Goal: Task Accomplishment & Management: Complete application form

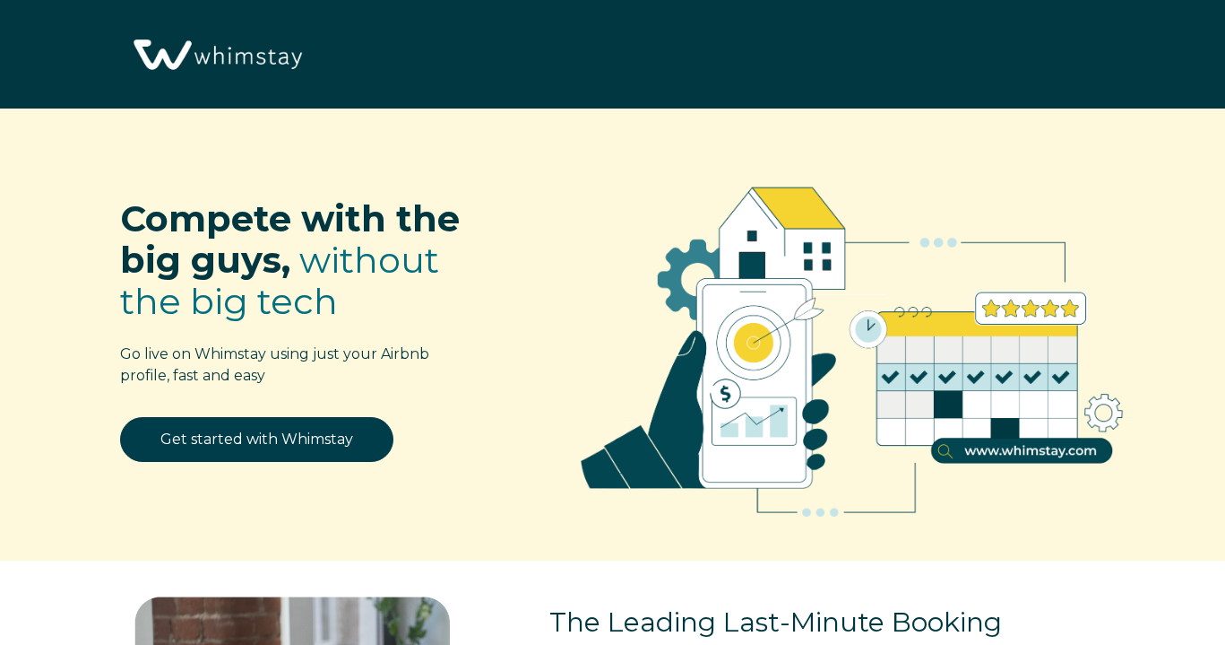
select select "US"
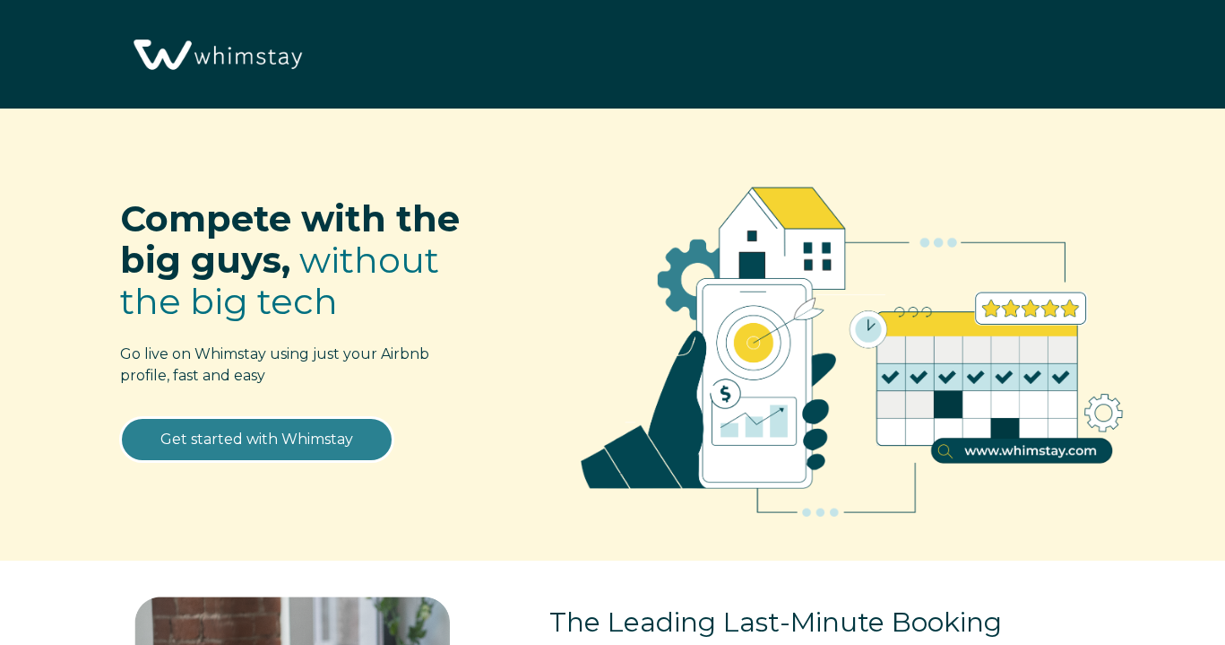
click at [303, 438] on link "Get started with Whimstay" at bounding box center [256, 439] width 273 height 45
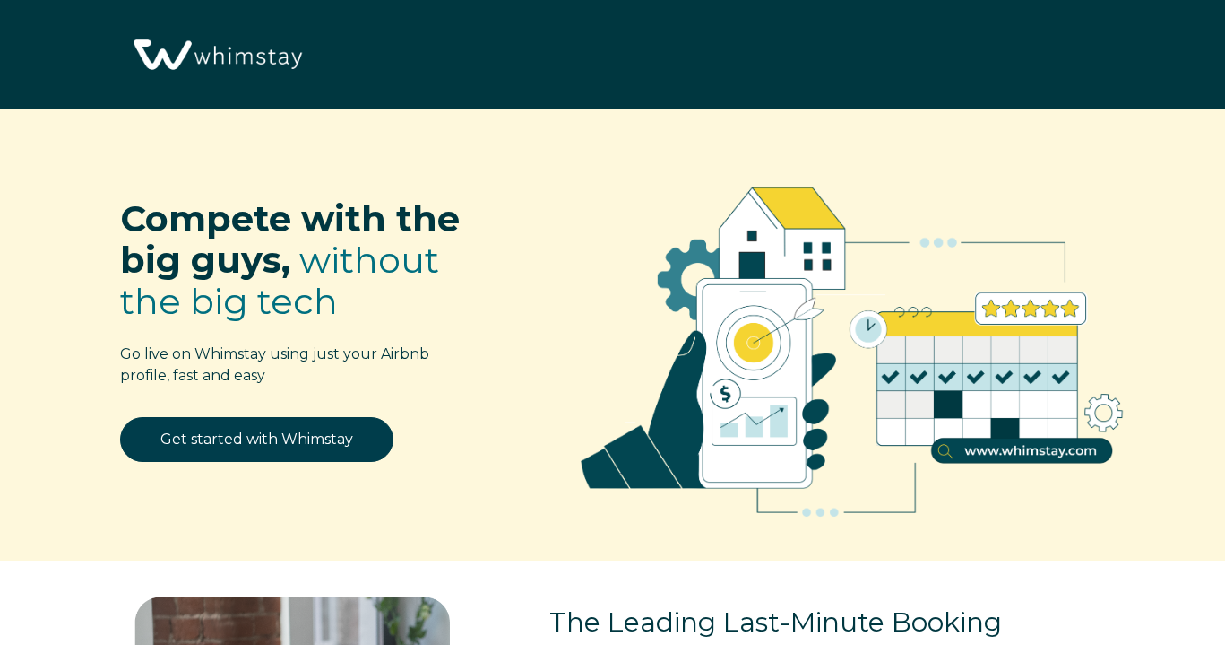
select select "US"
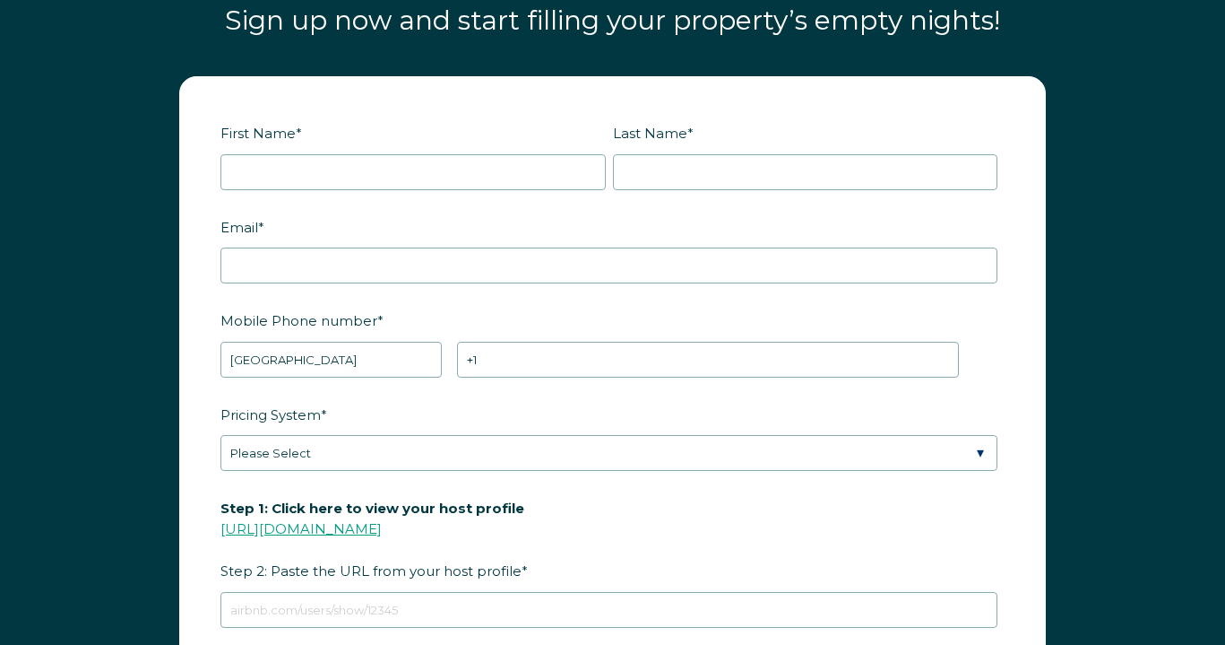
scroll to position [2060, 0]
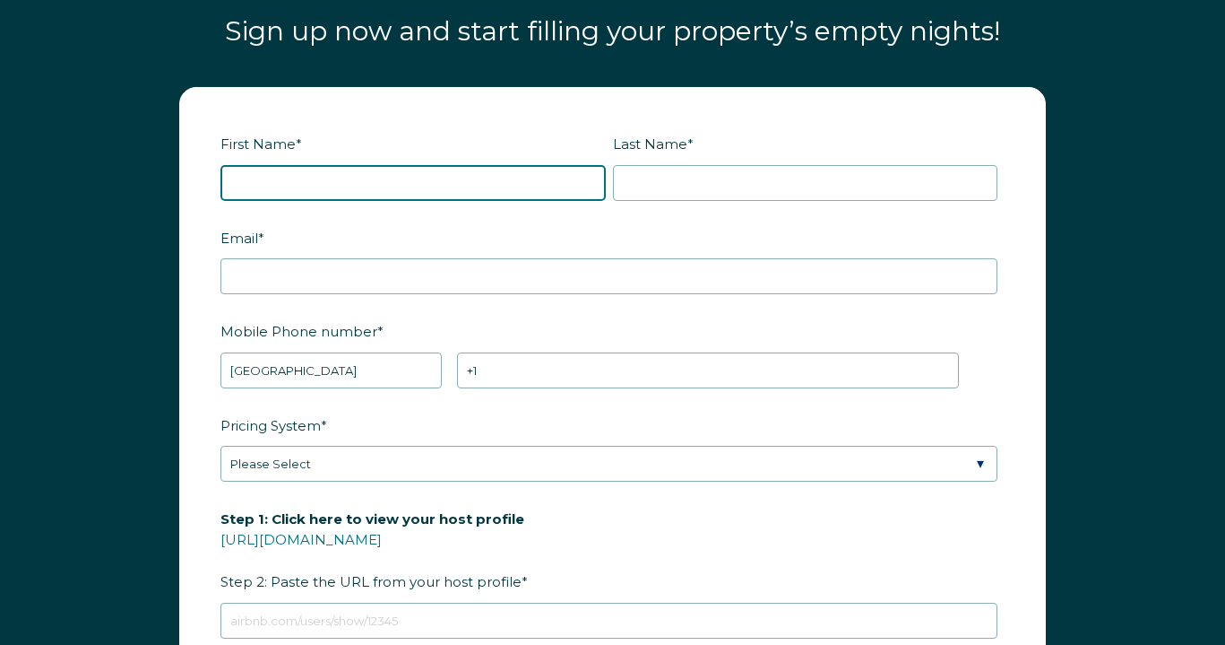
click at [355, 201] on input "First Name *" at bounding box center [413, 183] width 385 height 36
type input "Panda"
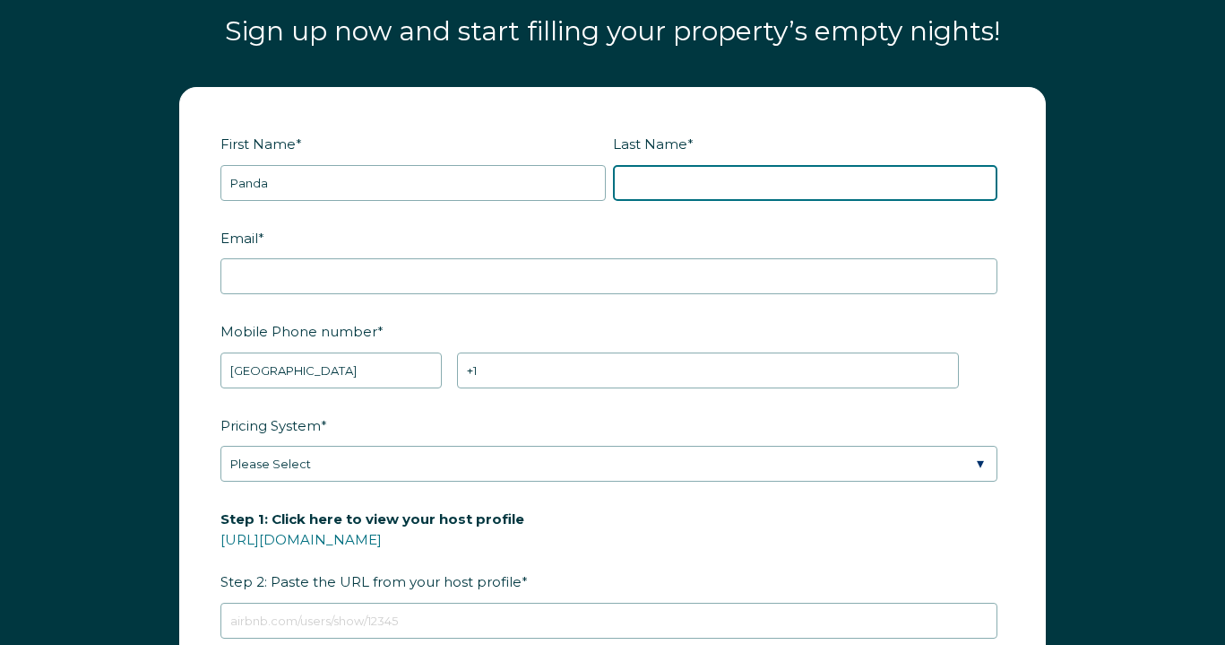
type input "Inn"
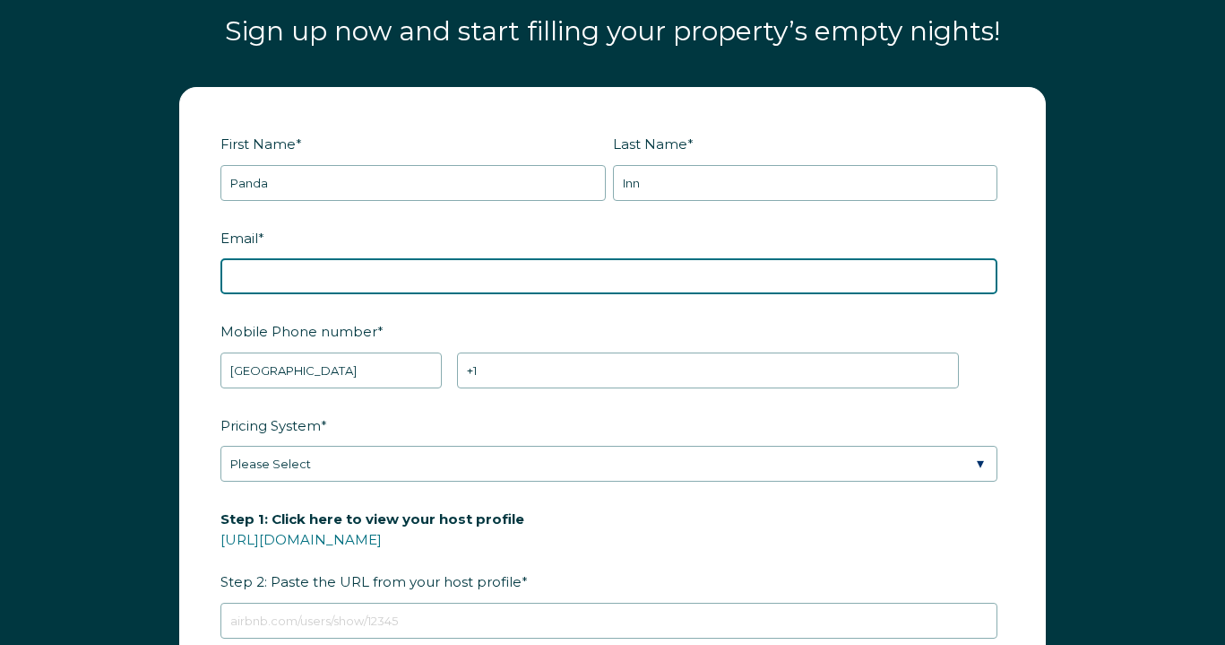
type input "[EMAIL_ADDRESS][DOMAIN_NAME]"
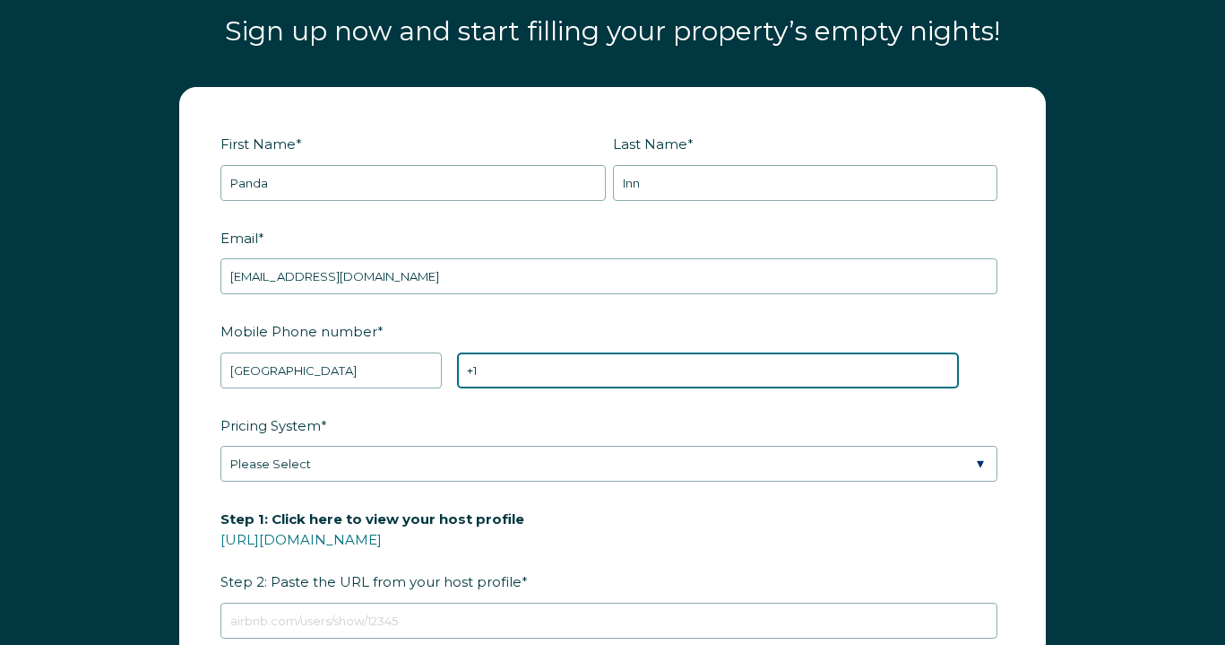
click at [536, 388] on input "+1" at bounding box center [708, 370] width 502 height 36
click at [519, 388] on input "+1" at bounding box center [708, 370] width 502 height 36
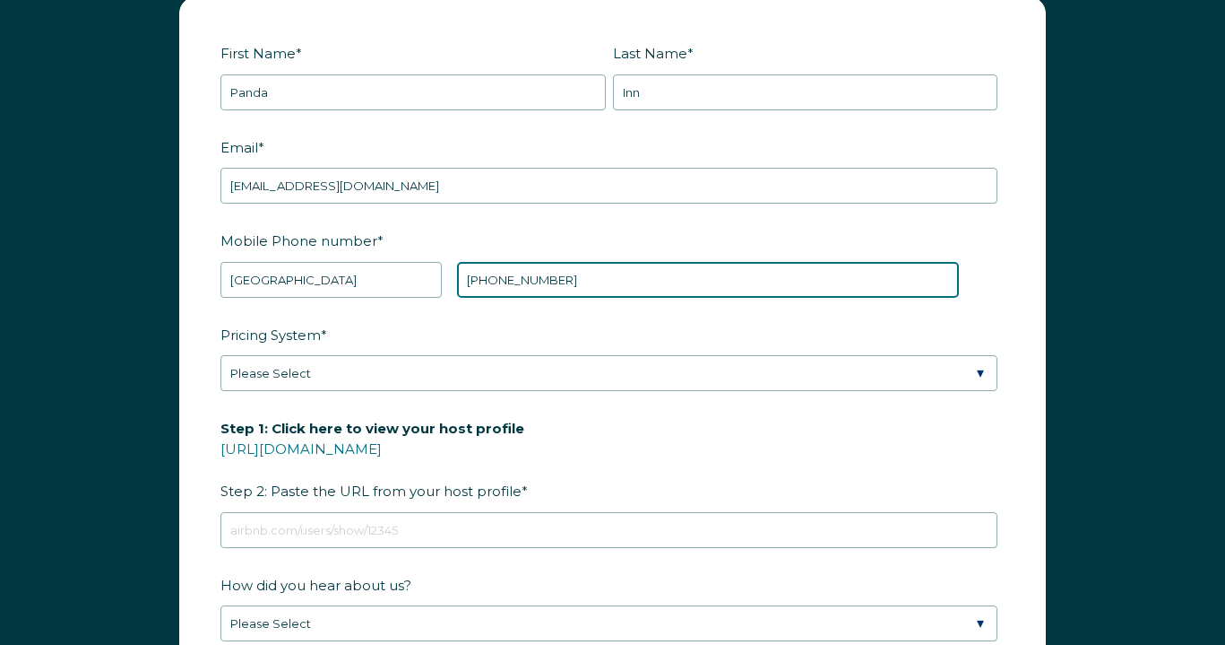
scroll to position [2154, 0]
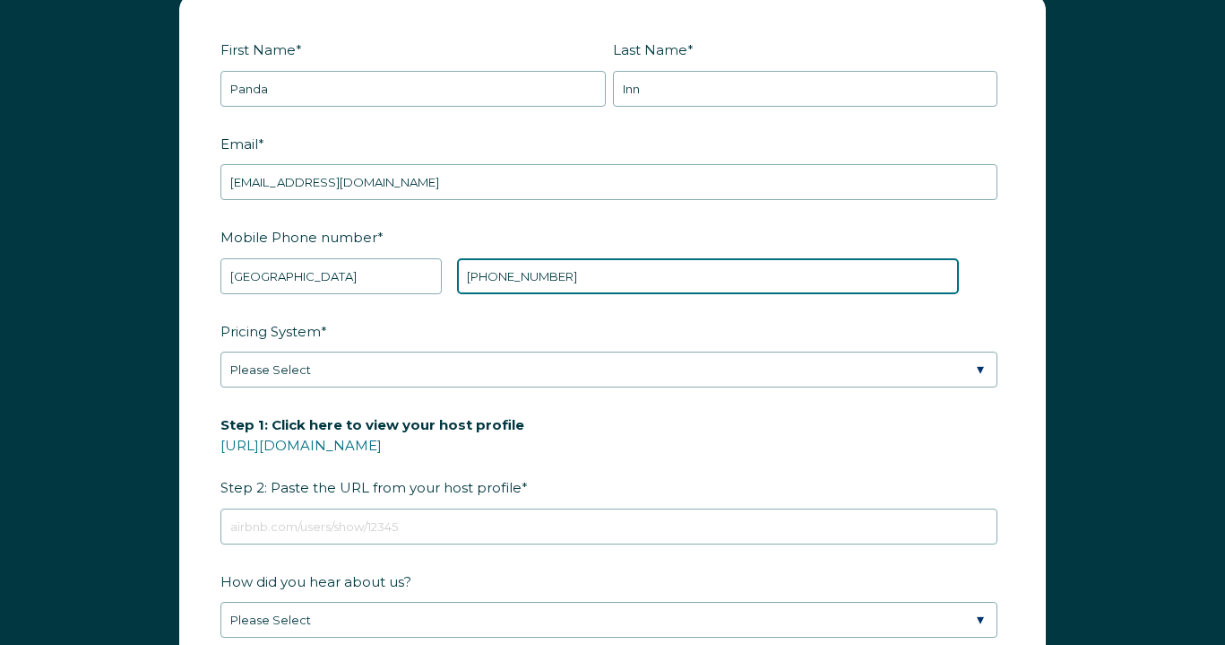
type input "[PHONE_NUMBER]"
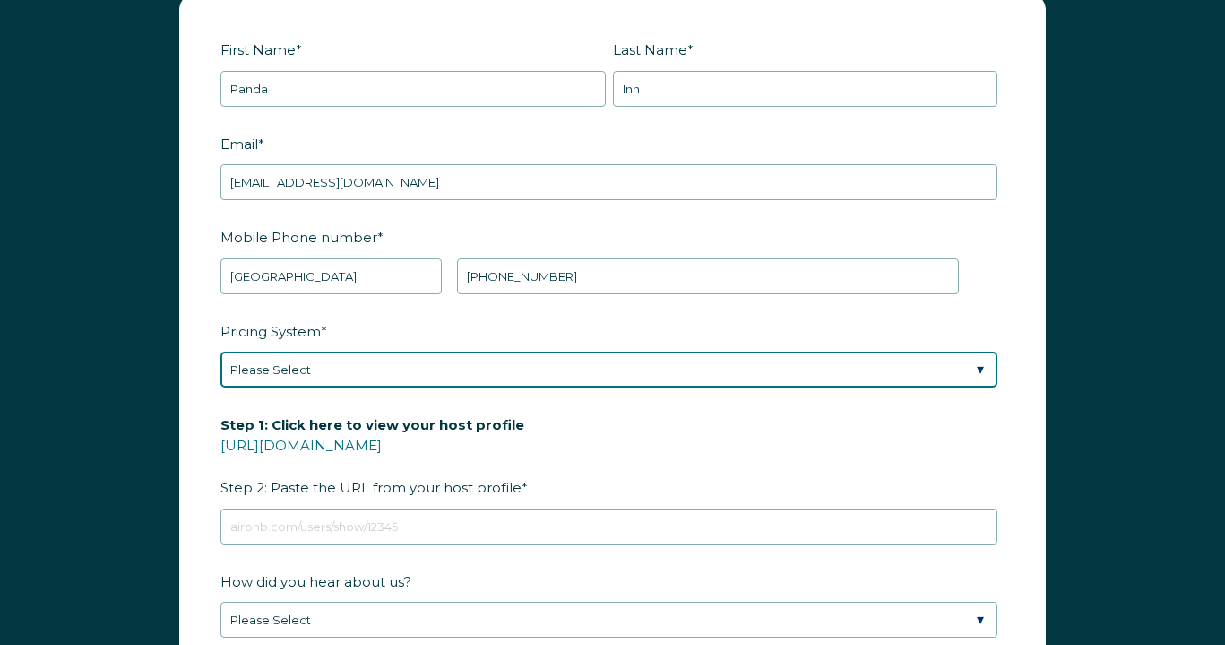
click at [359, 387] on select "Please Select Manual Airbnb Smart Pricing PriceLabs Wheelhouse Beyond Pricing 3…" at bounding box center [609, 369] width 777 height 36
select select "PriceLabs"
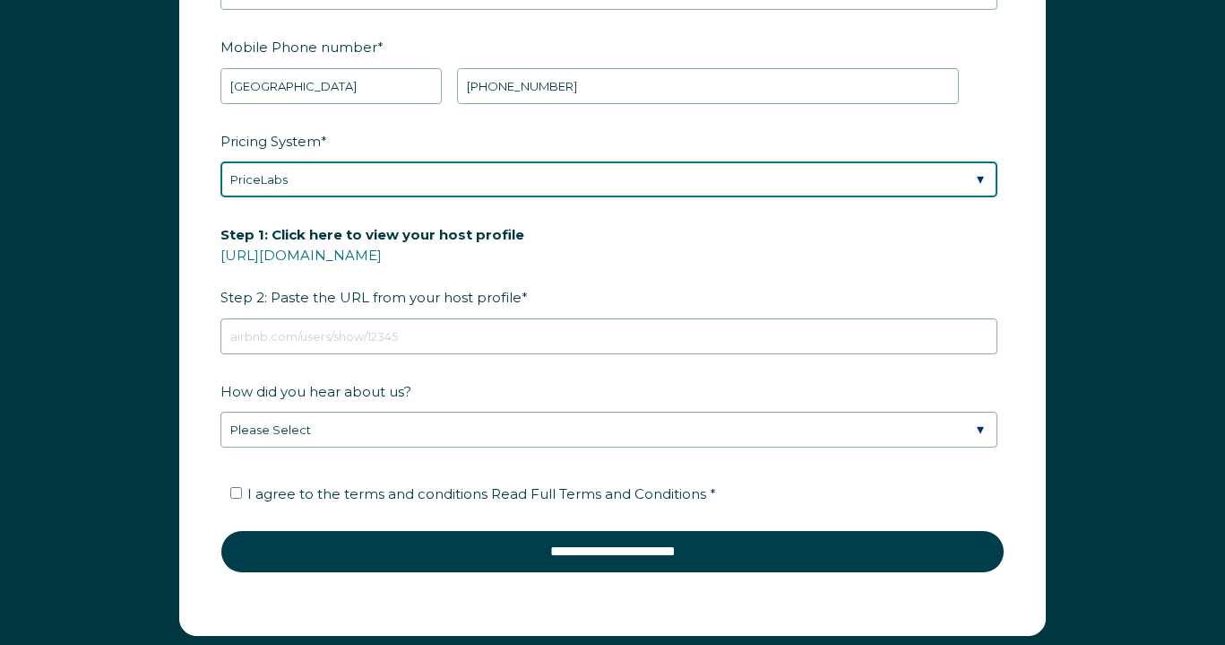
scroll to position [2364, 0]
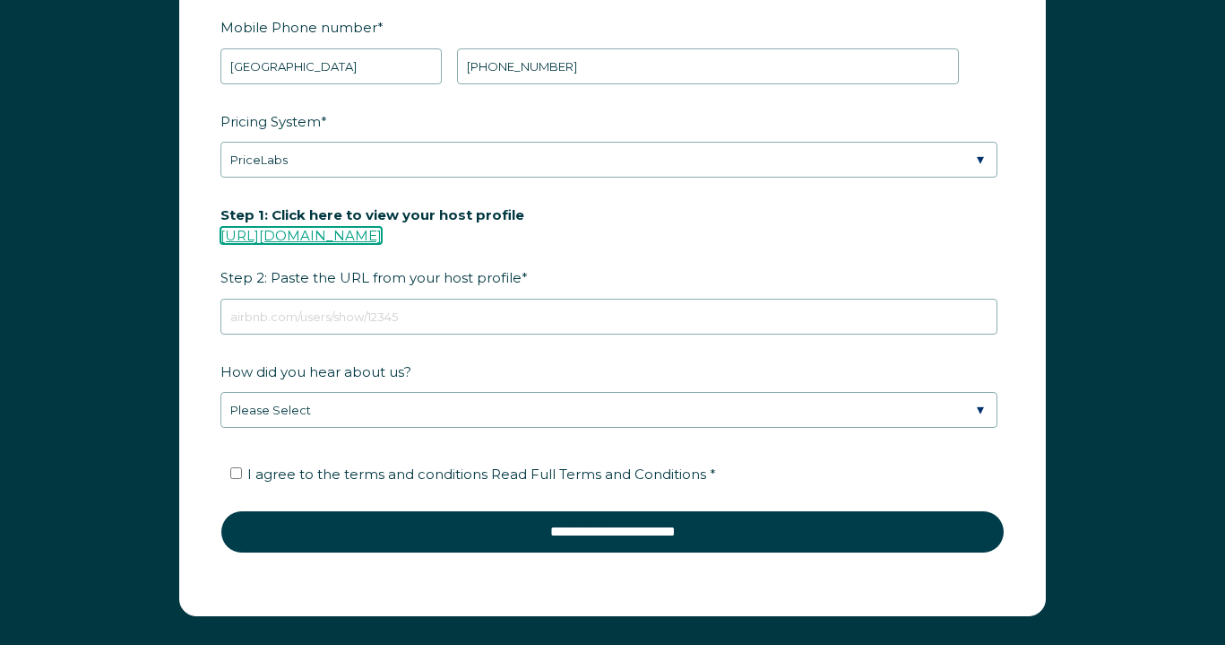
click at [382, 244] on link "[URL][DOMAIN_NAME]" at bounding box center [301, 235] width 161 height 17
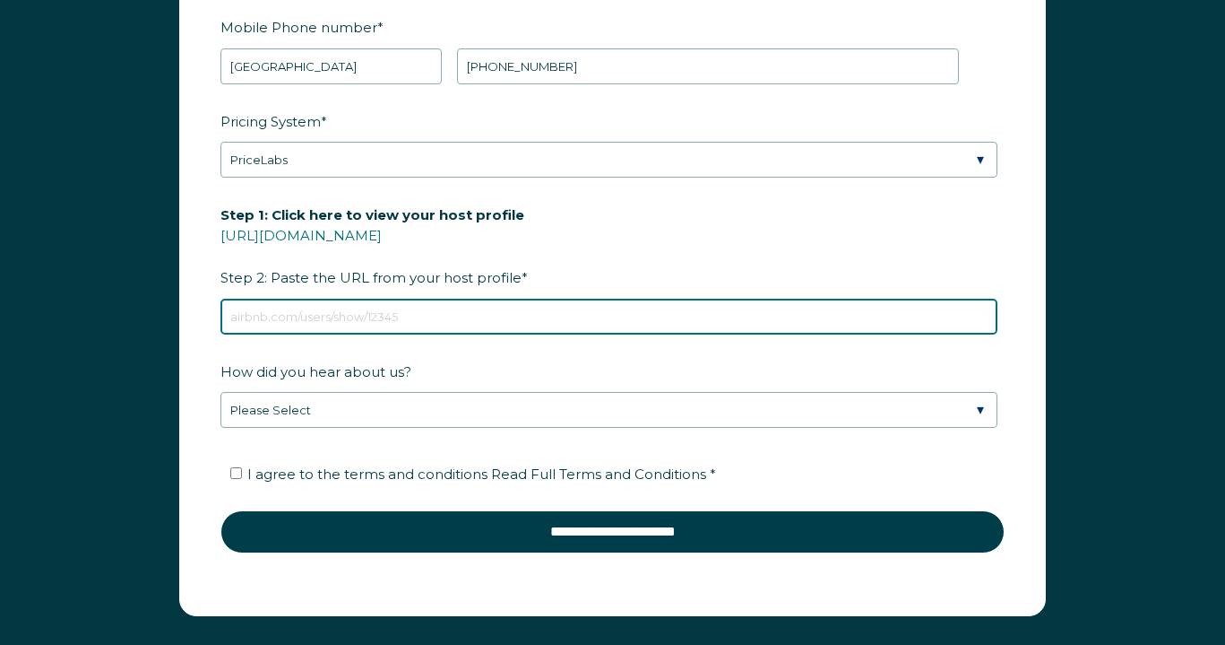
click at [331, 334] on input "Step 1: Click here to view your host profile [URL][DOMAIN_NAME] Step 2: Paste t…" at bounding box center [609, 317] width 777 height 36
paste input "[URL][DOMAIN_NAME]"
type input "[URL][DOMAIN_NAME]"
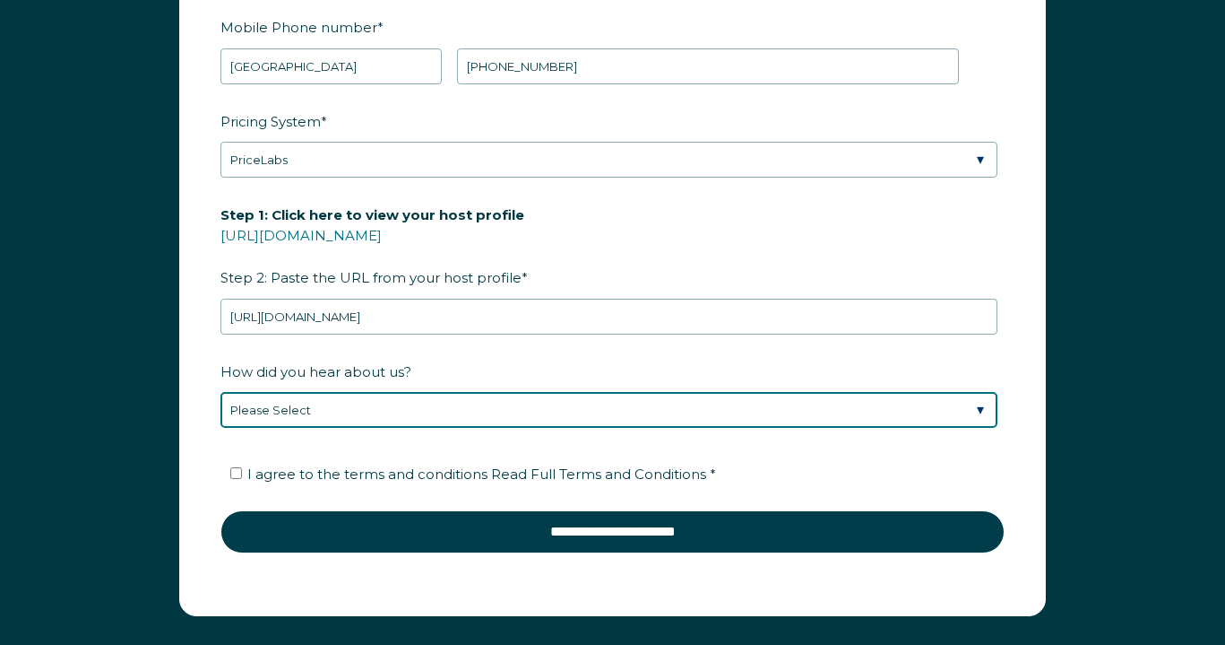
click at [372, 428] on select "Please Select Discovered Whimstay at an event or conference Found Whimstay thro…" at bounding box center [609, 410] width 777 height 36
select select "Podcast"
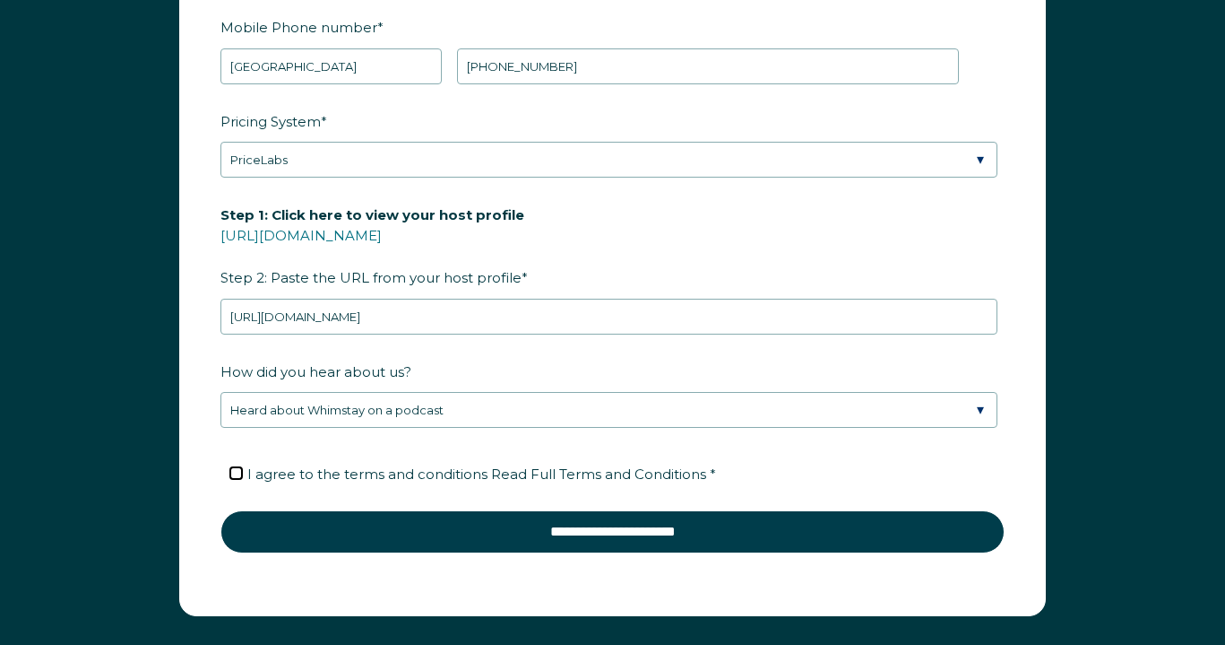
click at [236, 479] on input "I agree to the terms and conditions Read Full Terms and Conditions *" at bounding box center [236, 473] width 12 height 12
checkbox input "true"
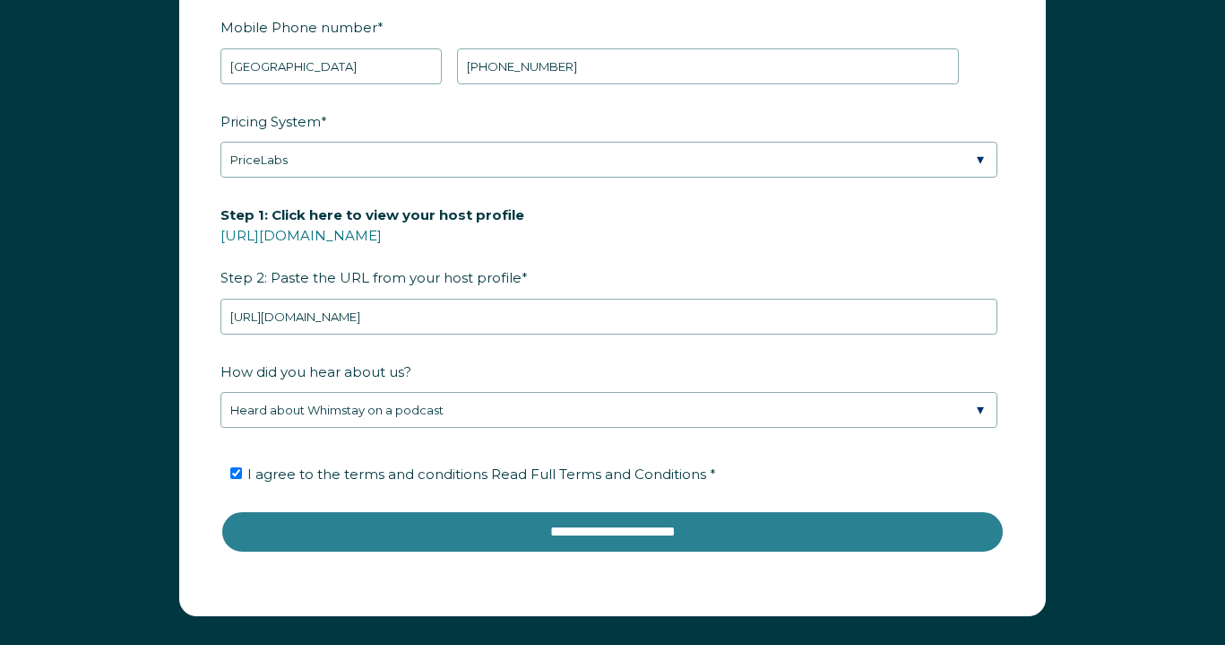
click at [742, 553] on input "**********" at bounding box center [613, 531] width 784 height 43
